Goal: Book appointment/travel/reservation

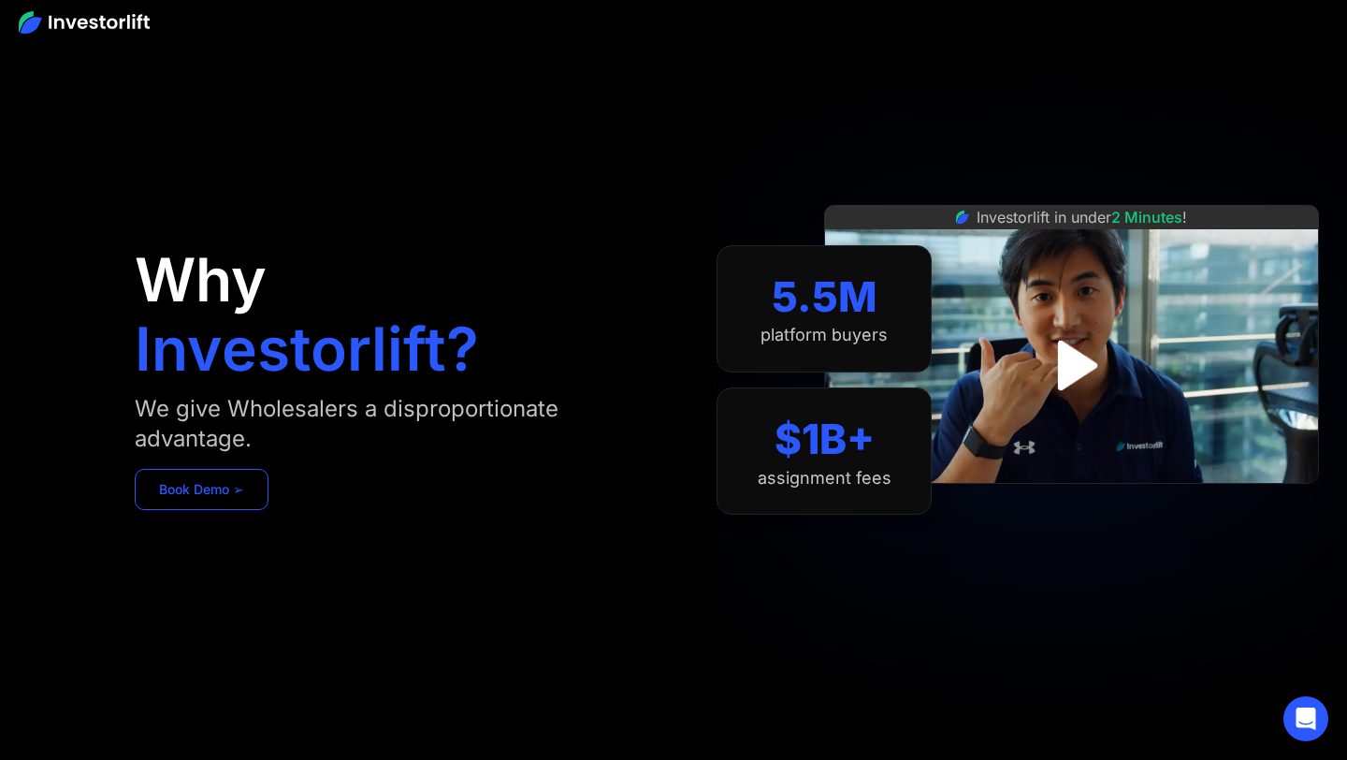
click at [232, 497] on link "Book Demo ➢" at bounding box center [202, 489] width 134 height 41
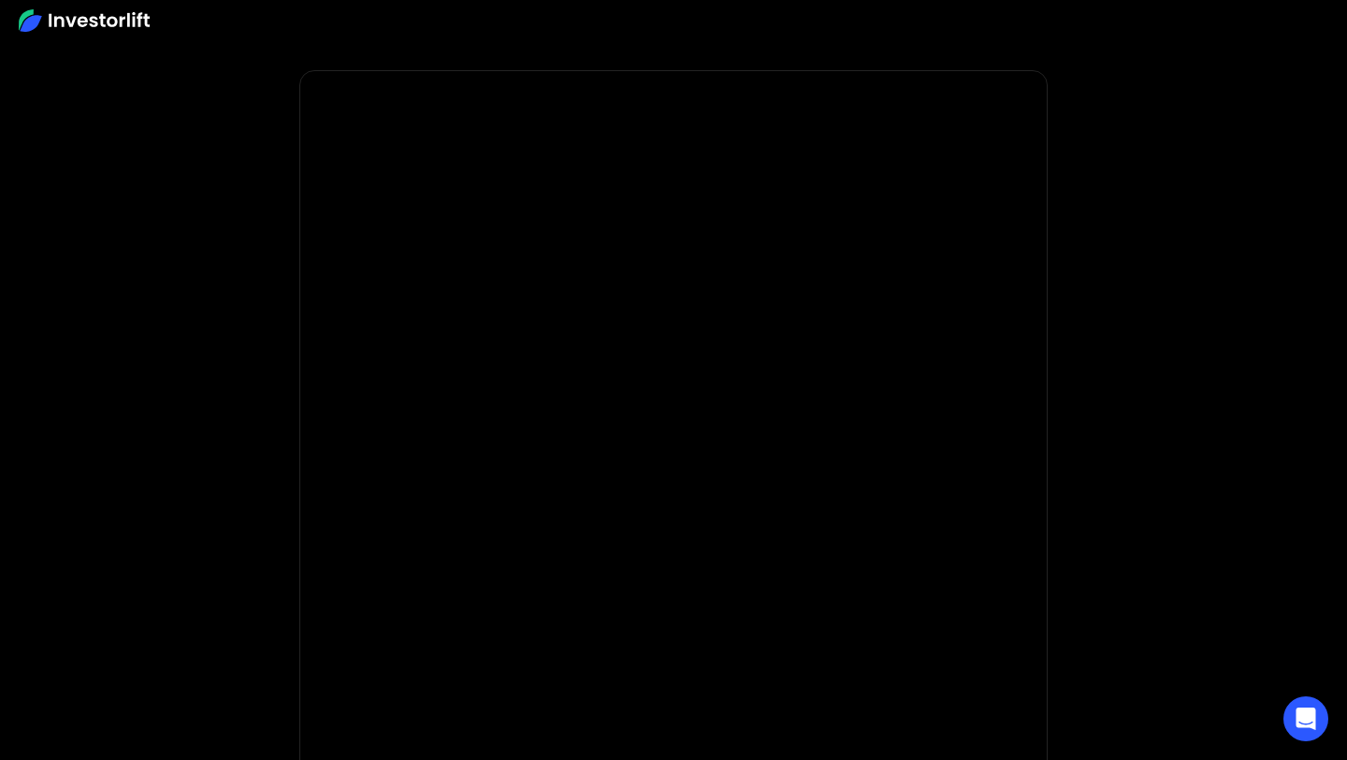
scroll to position [41, 0]
